Goal: Use online tool/utility: Utilize a website feature to perform a specific function

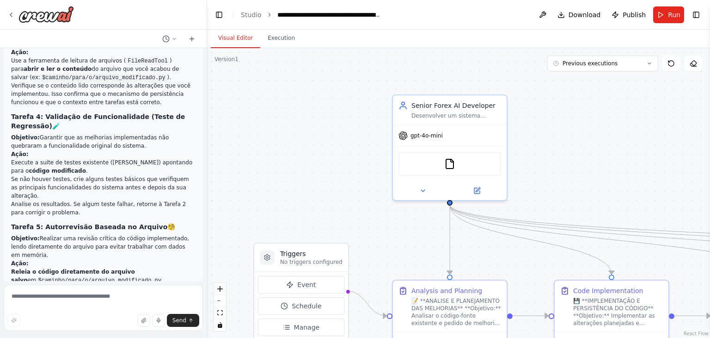
scroll to position [22308, 0]
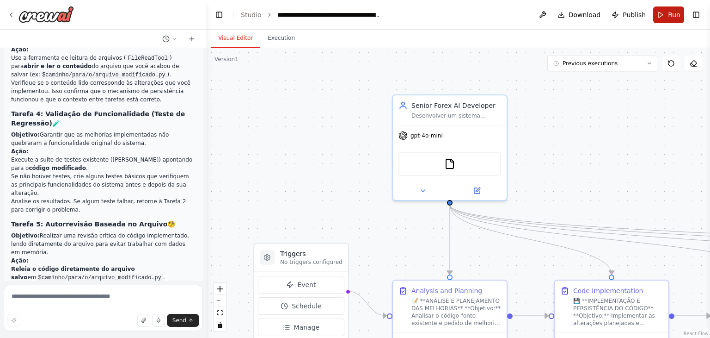
click at [668, 15] on button "Run" at bounding box center [669, 14] width 31 height 17
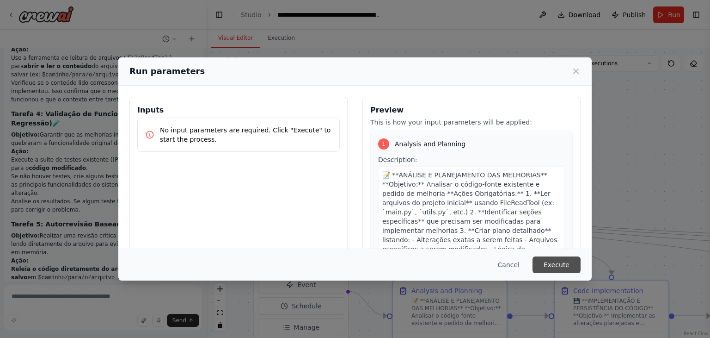
click at [559, 264] on button "Execute" at bounding box center [557, 264] width 48 height 17
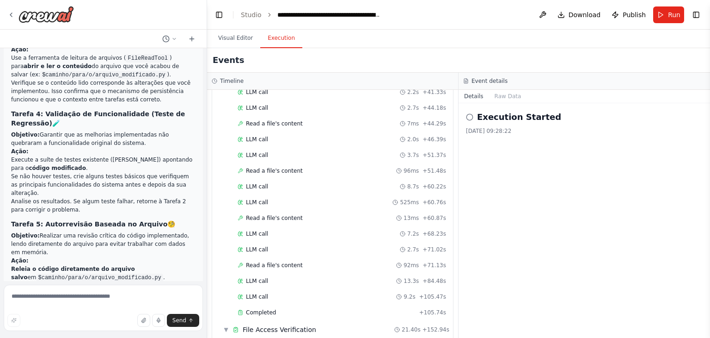
scroll to position [22382, 0]
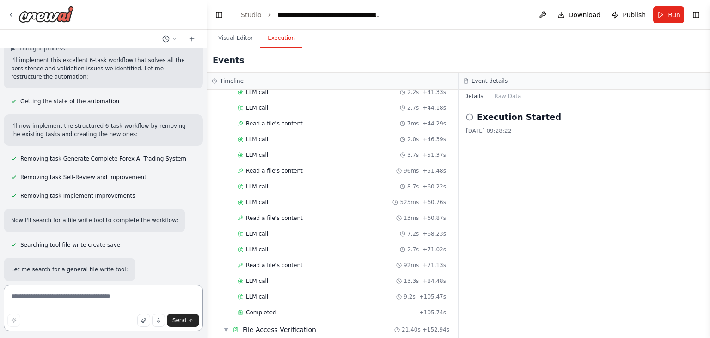
scroll to position [22756, 0]
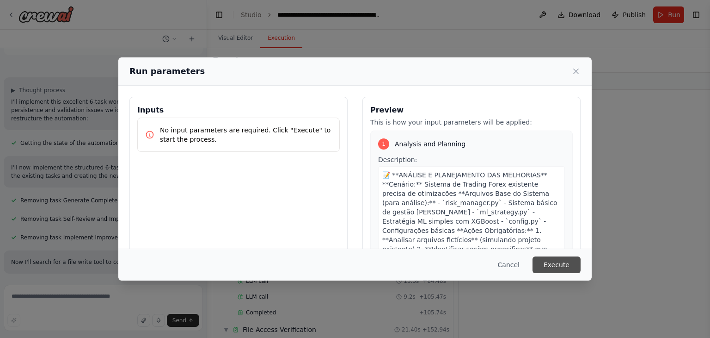
click at [557, 261] on button "Execute" at bounding box center [557, 264] width 48 height 17
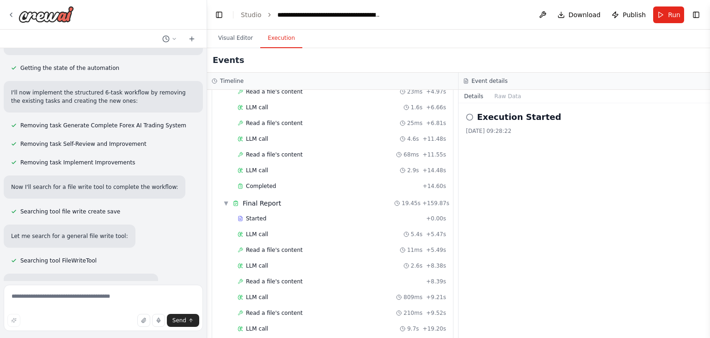
scroll to position [1777, 0]
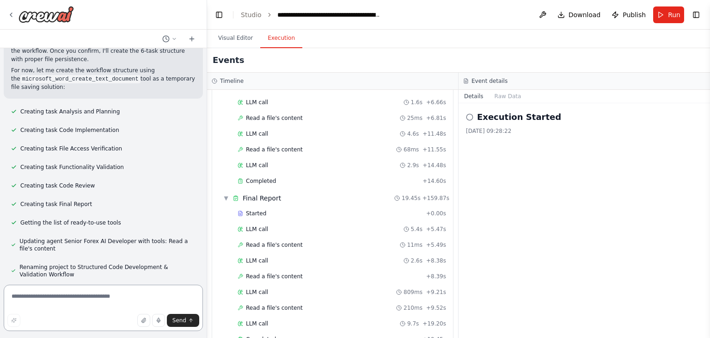
scroll to position [23152, 0]
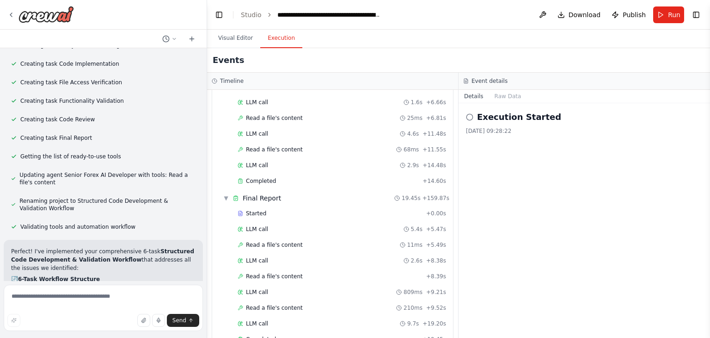
drag, startPoint x: 87, startPoint y: 183, endPoint x: 15, endPoint y: 127, distance: 90.9
copy ul "Workflow execution still skipping to final task instead of running all 6 tasks …"
